Goal: Obtain resource: Obtain resource

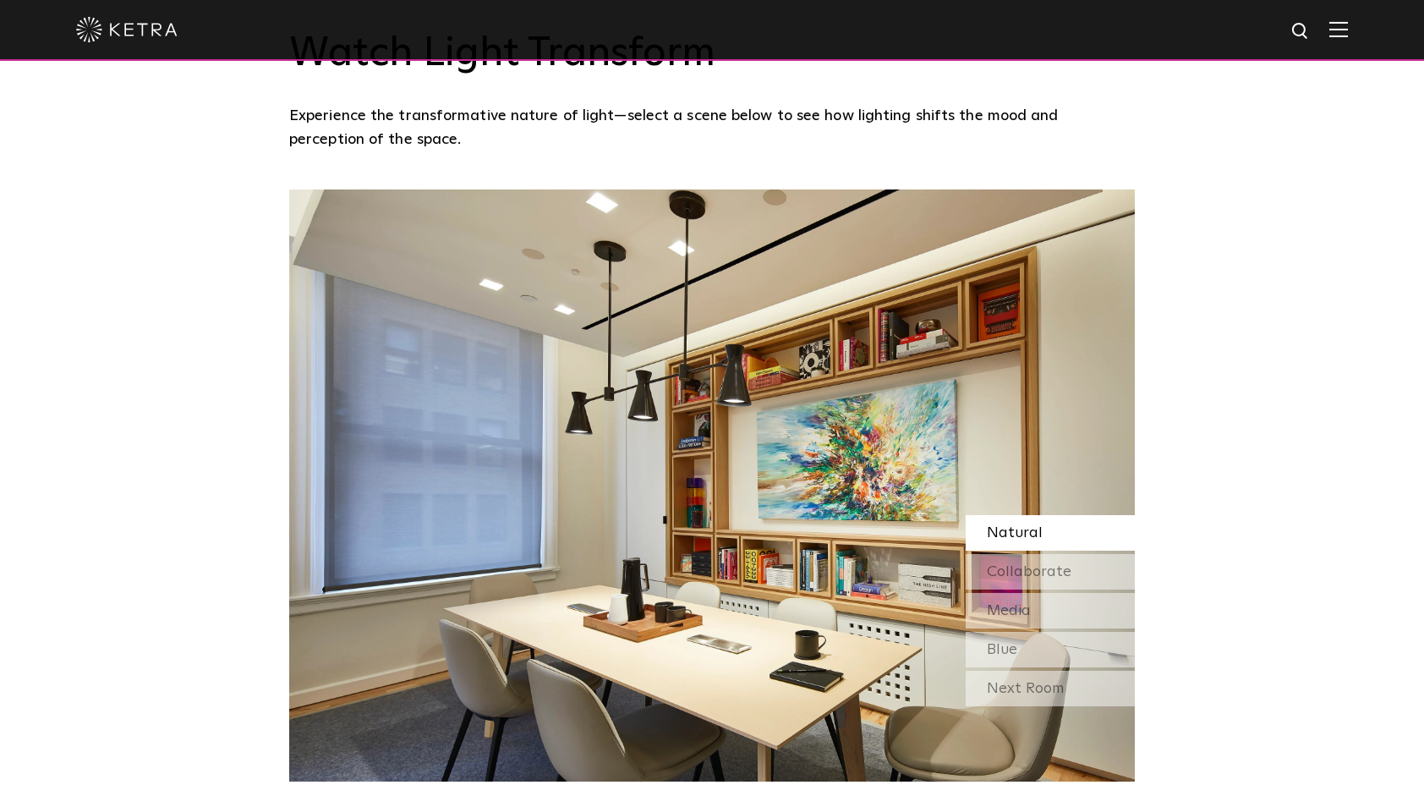
scroll to position [2114, 0]
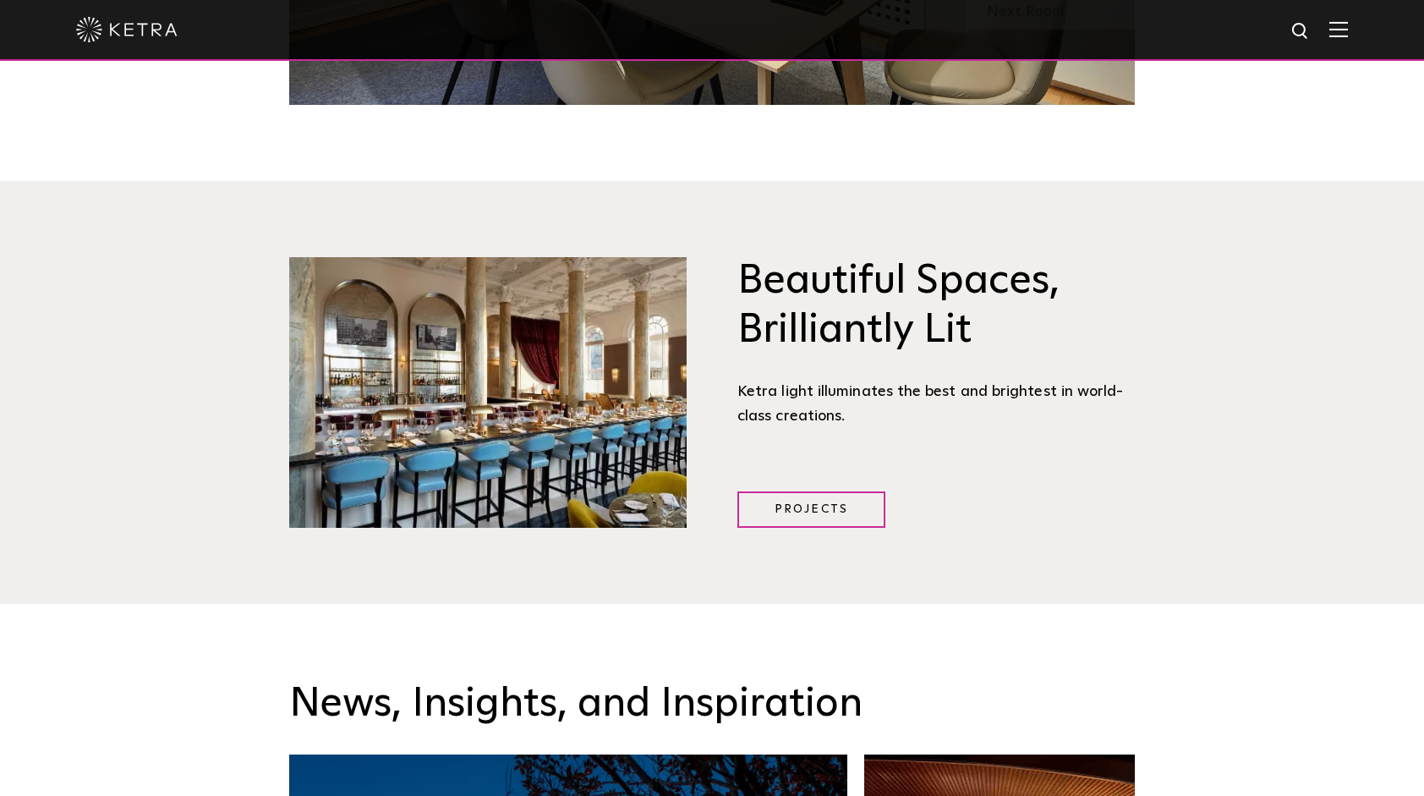
click at [1348, 36] on img at bounding box center [1338, 29] width 19 height 16
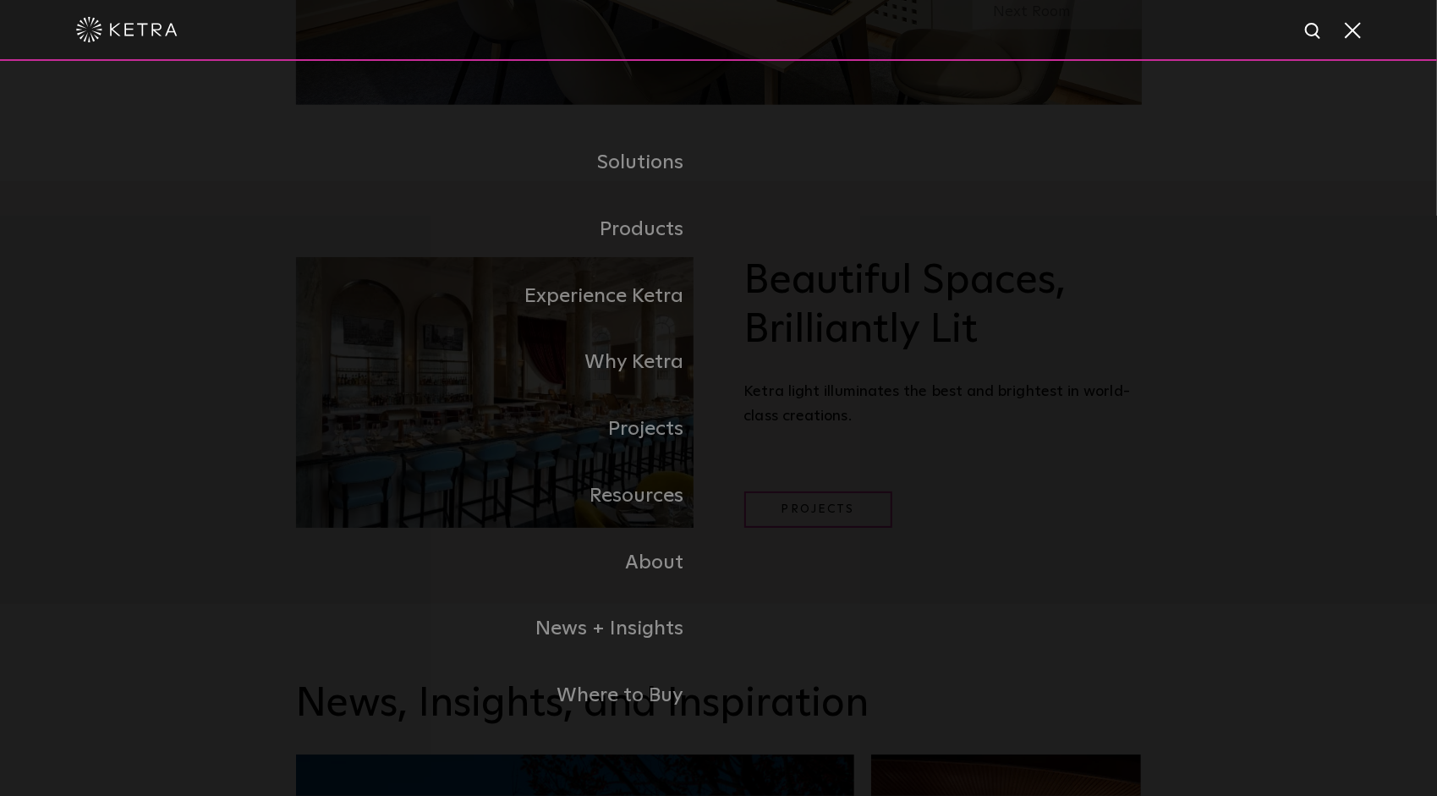
click at [0, 0] on link "Commercial Products" at bounding box center [0, 0] width 0 height 0
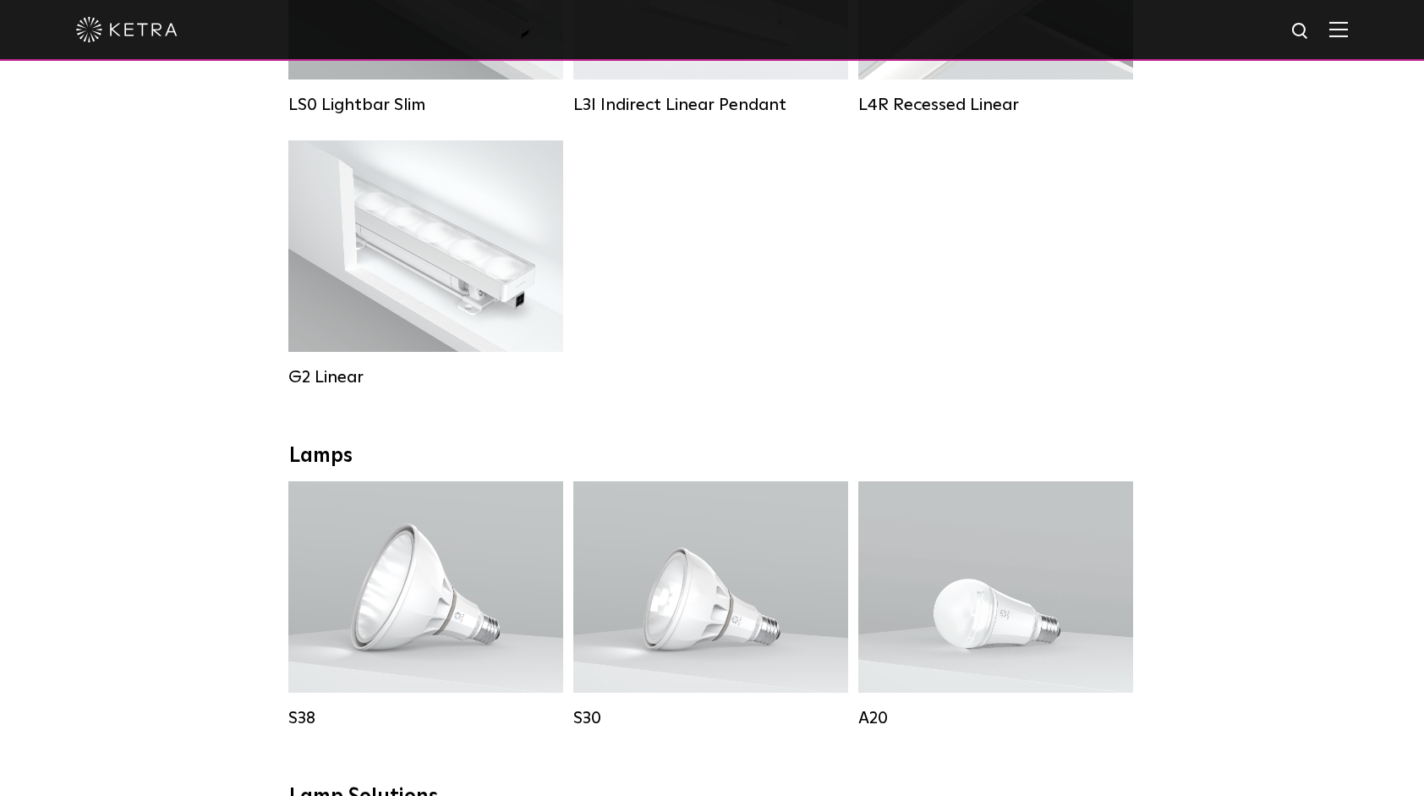
scroll to position [507, 0]
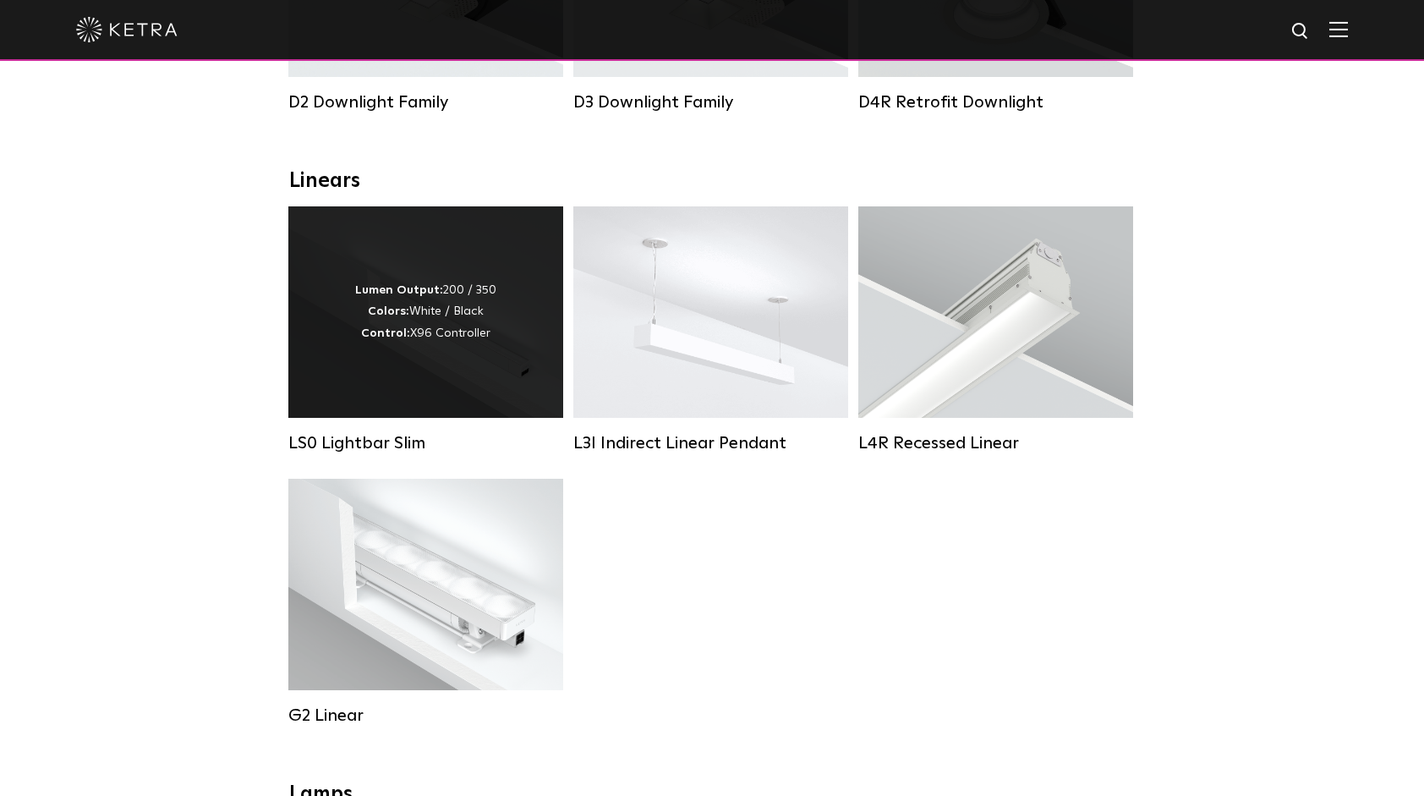
click at [452, 364] on div "Lumen Output: 200 / 350 Colors: White / Black Control: X96 Controller" at bounding box center [425, 311] width 275 height 211
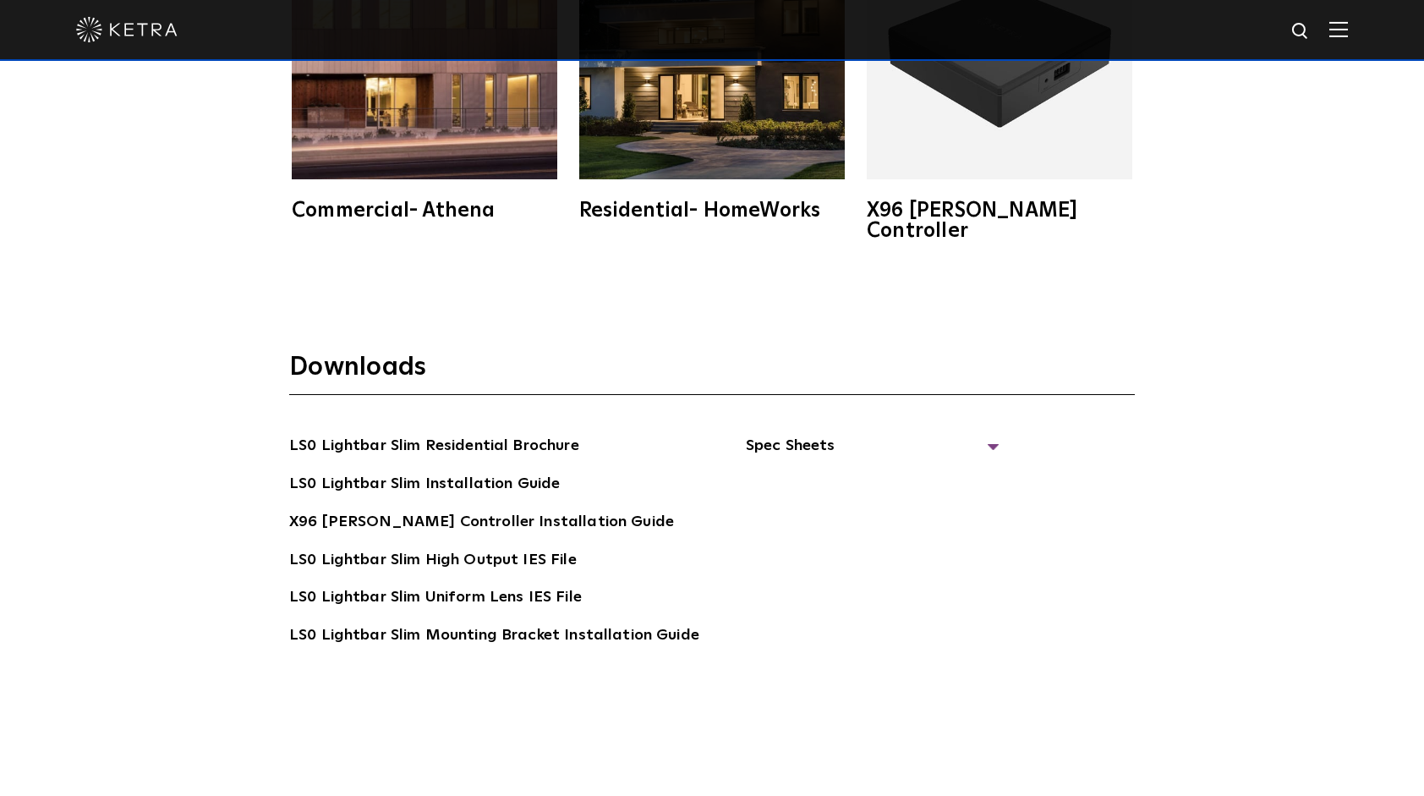
scroll to position [3298, 0]
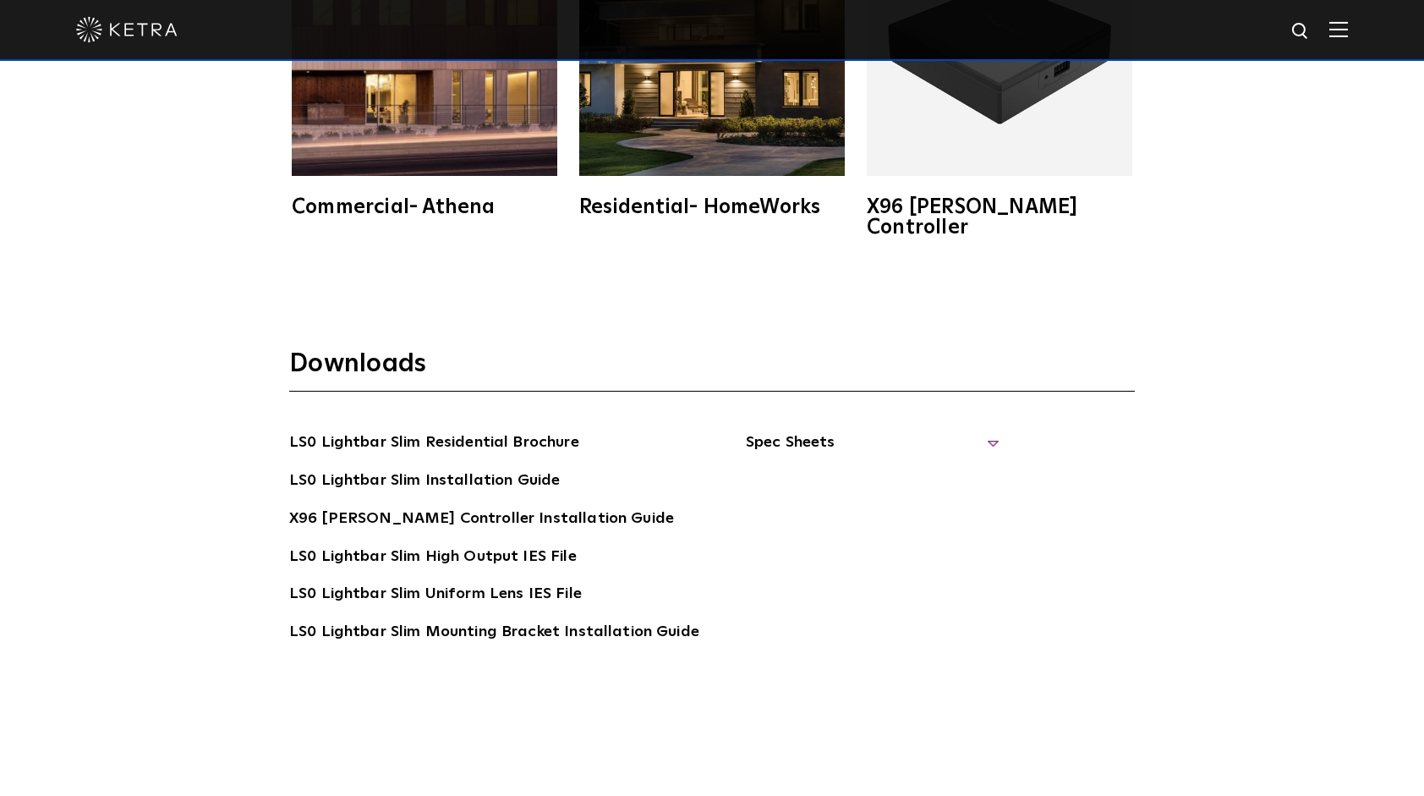
click at [797, 430] on span "Spec Sheets" at bounding box center [873, 448] width 254 height 37
click at [813, 468] on link "LS0 Lightbar Slim Spec Sheet" at bounding box center [875, 481] width 217 height 27
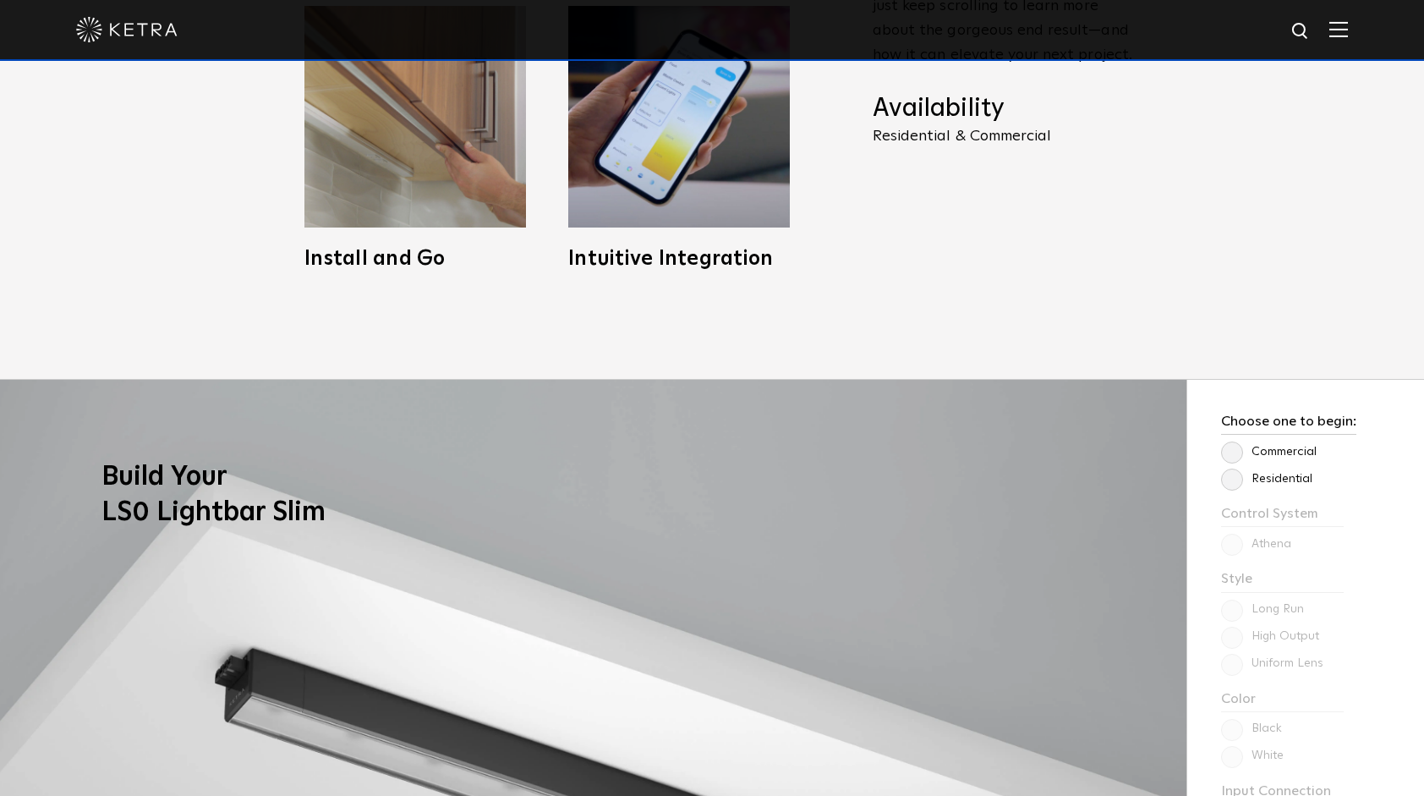
scroll to position [1184, 0]
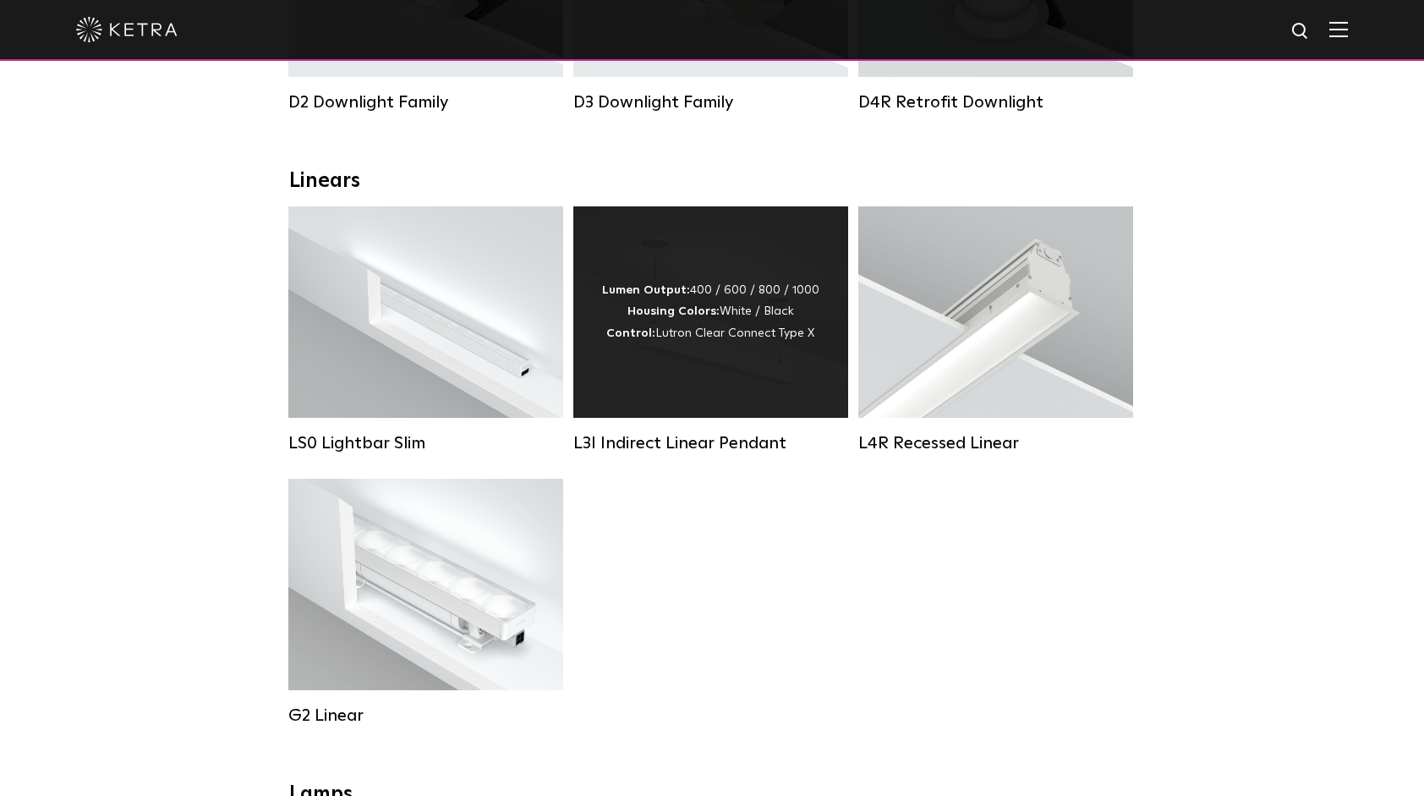
click at [737, 357] on div "Lumen Output: 400 / 600 / 800 / 1000 Housing Colors: White / Black Control: Lut…" at bounding box center [710, 311] width 275 height 211
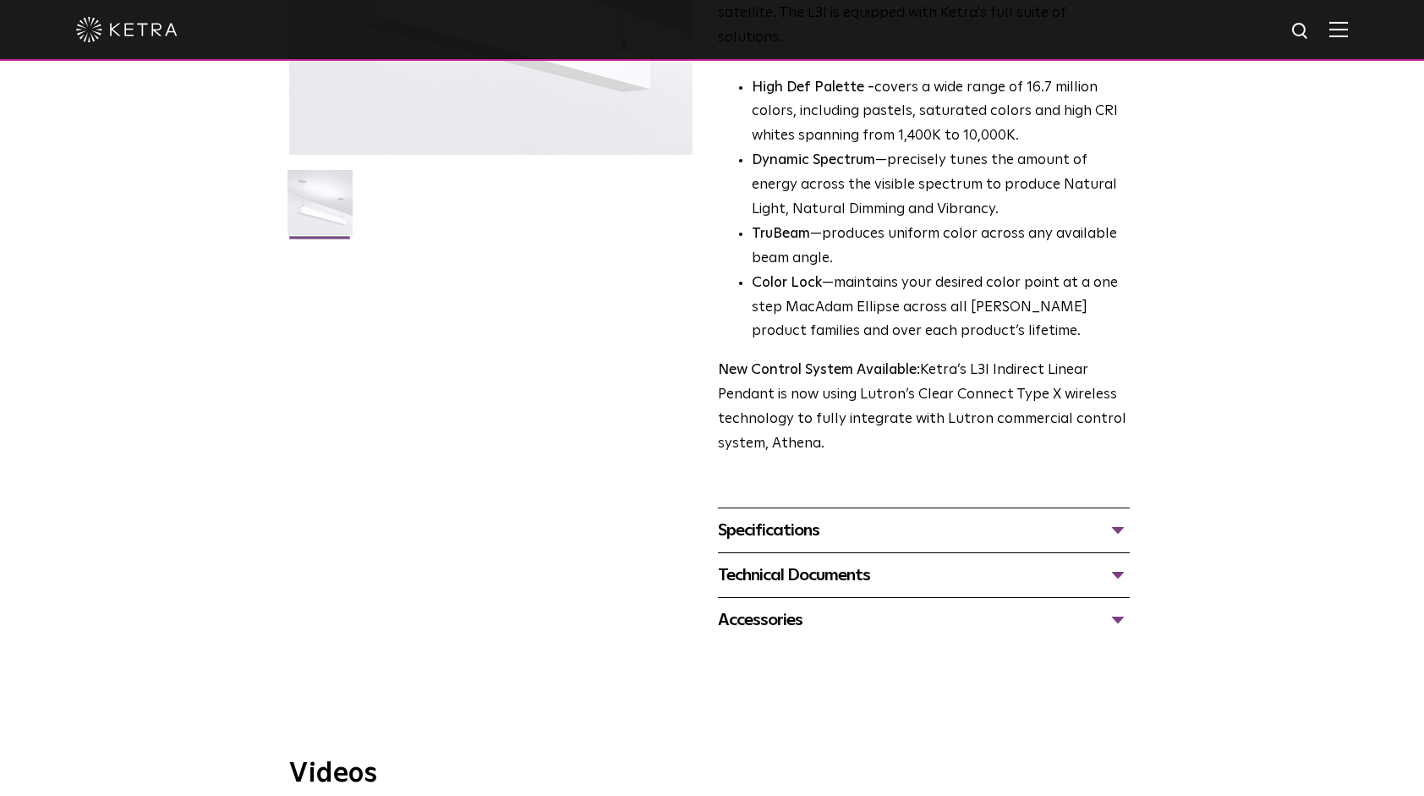
scroll to position [507, 0]
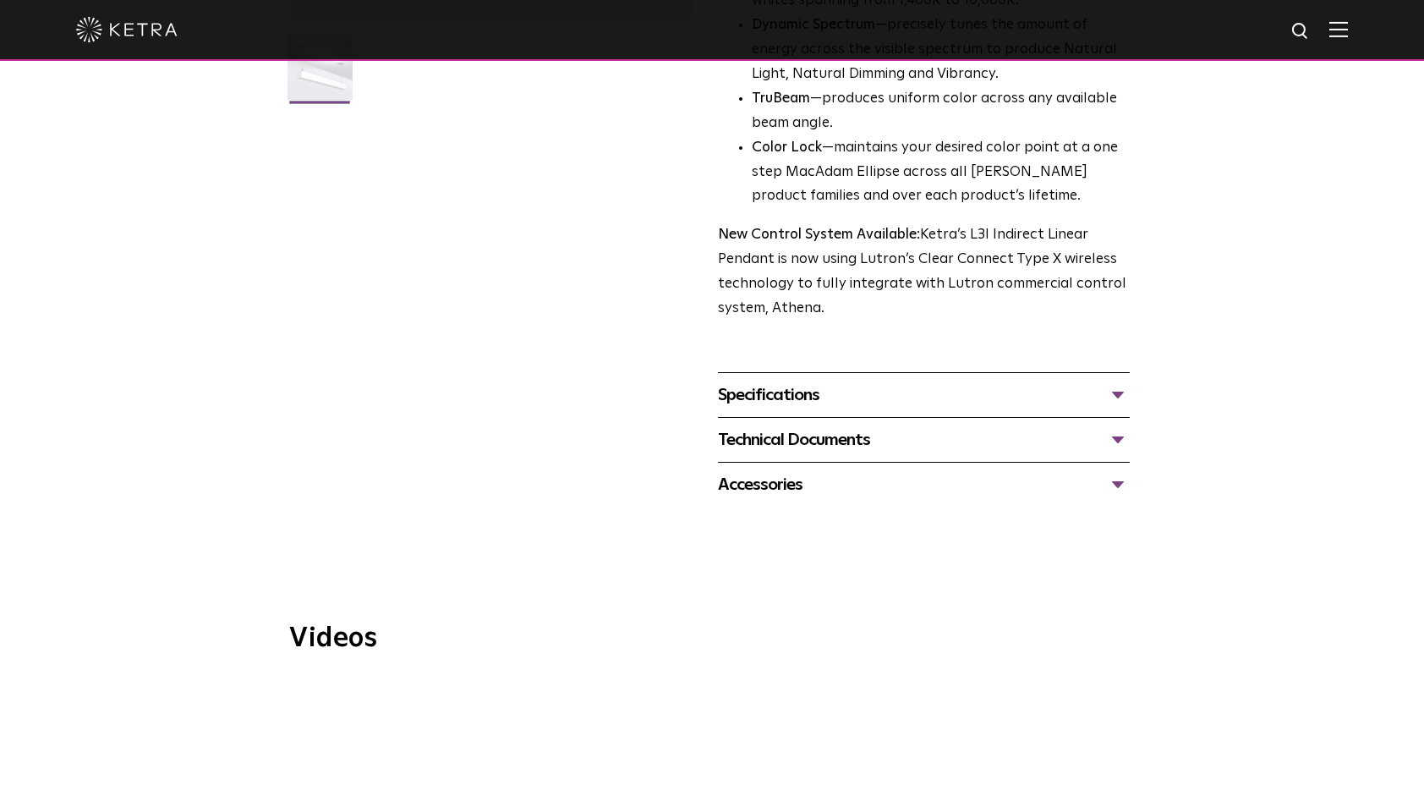
click at [750, 381] on div "Specifications" at bounding box center [924, 394] width 412 height 27
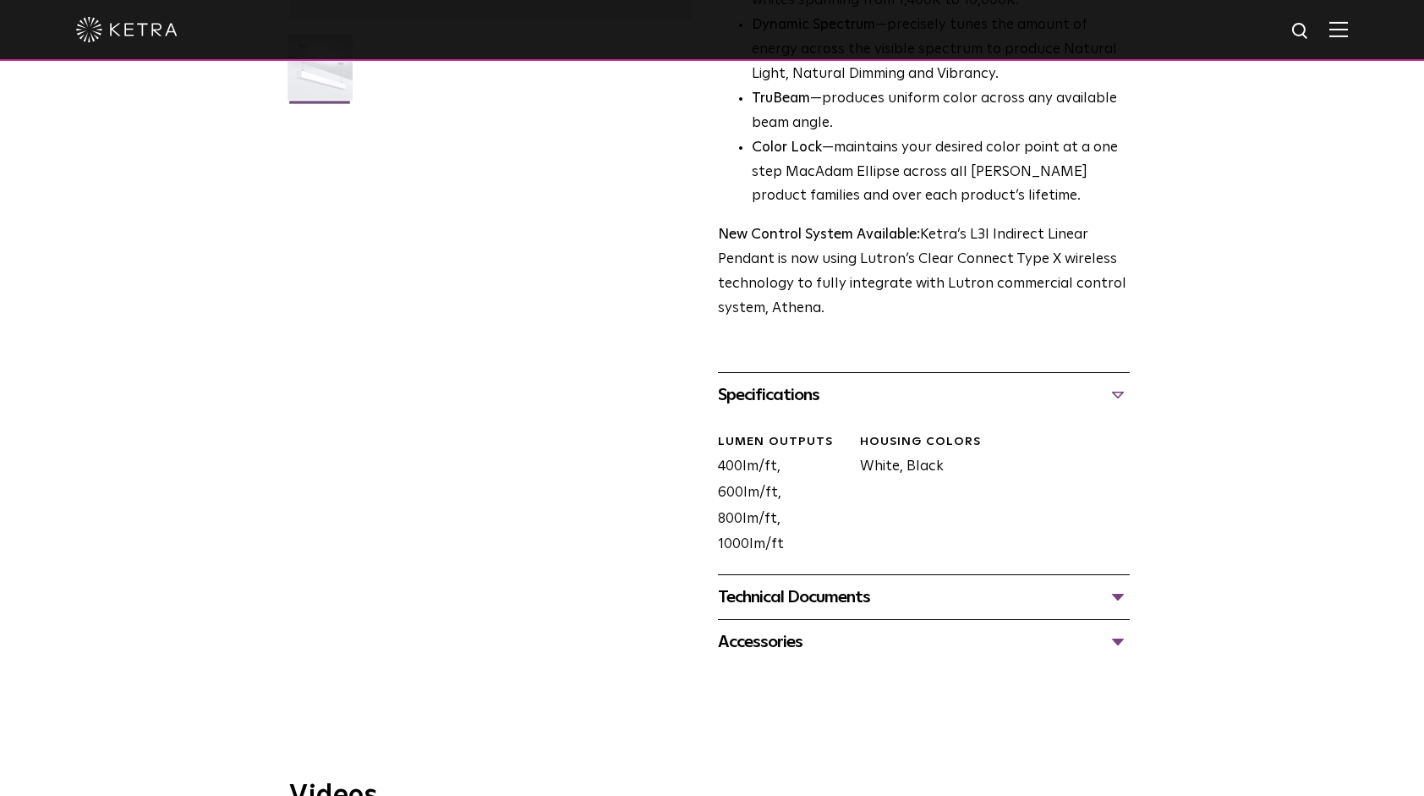
click at [758, 583] on div "Technical Documents" at bounding box center [924, 596] width 412 height 27
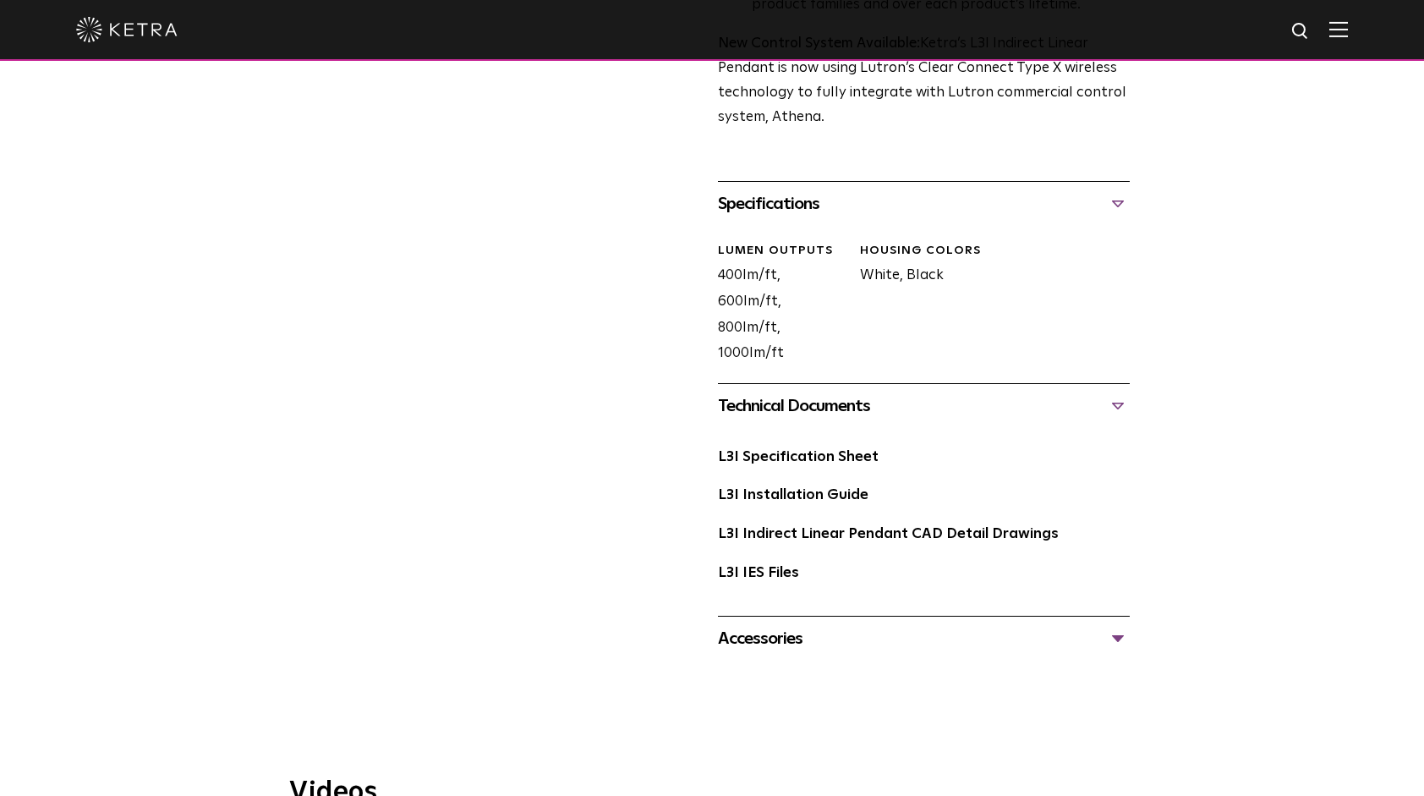
scroll to position [761, 0]
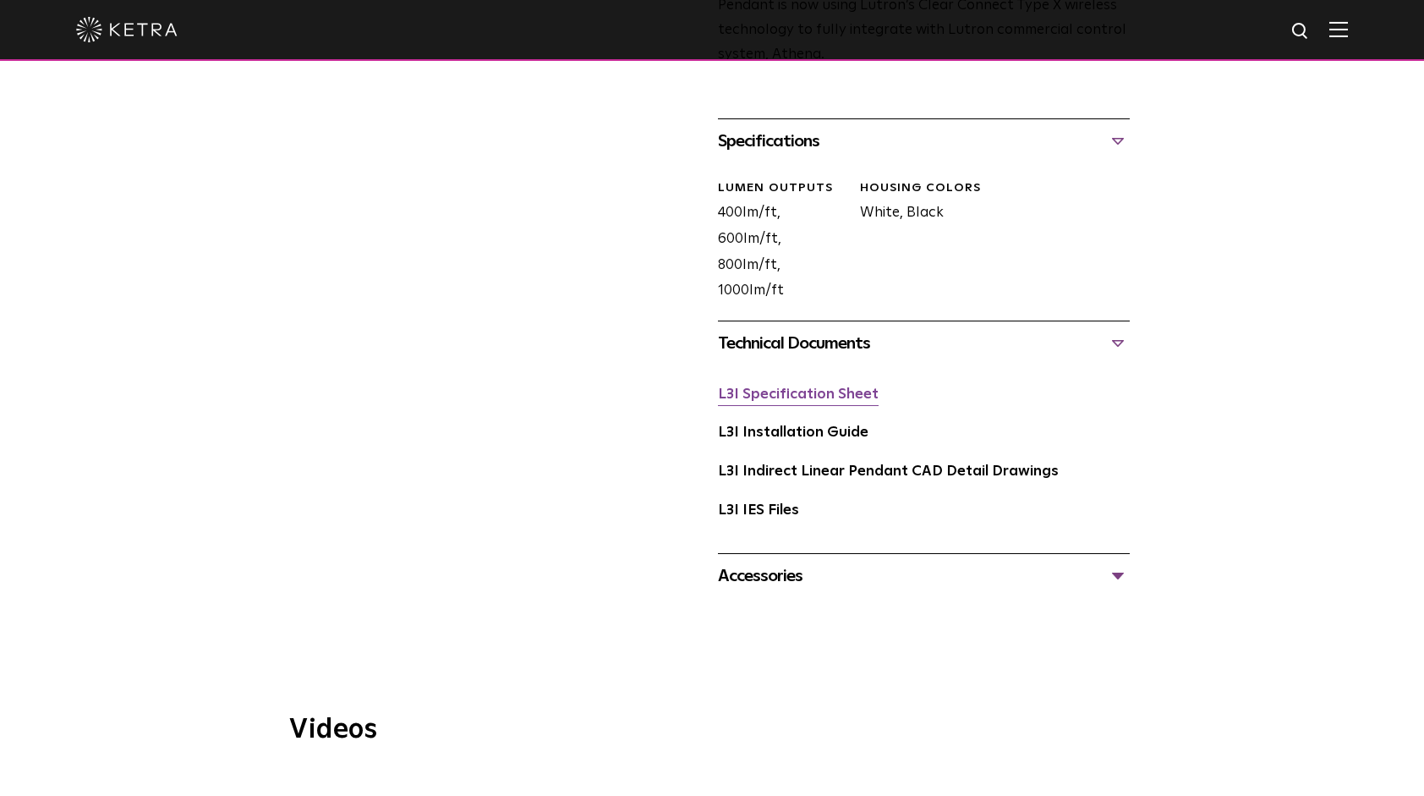
click at [792, 387] on link "L3I Specification Sheet" at bounding box center [798, 394] width 161 height 14
